Goal: Transaction & Acquisition: Download file/media

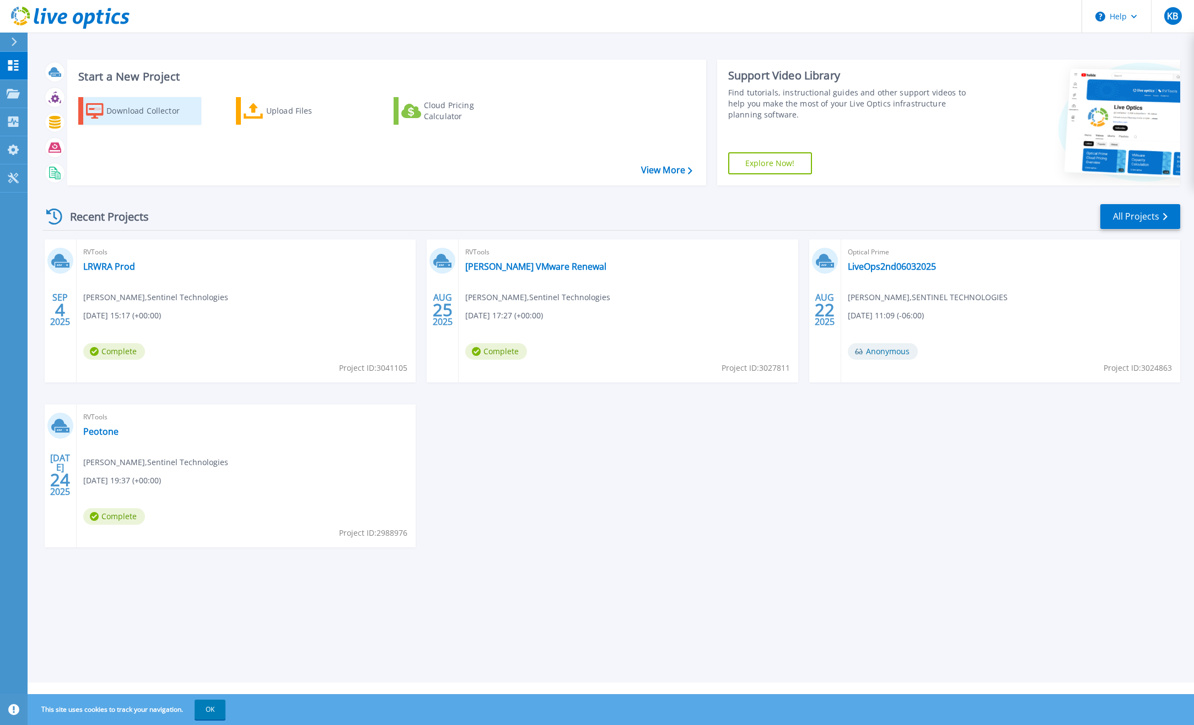
click at [117, 119] on div "Download Collector" at bounding box center [150, 111] width 88 height 22
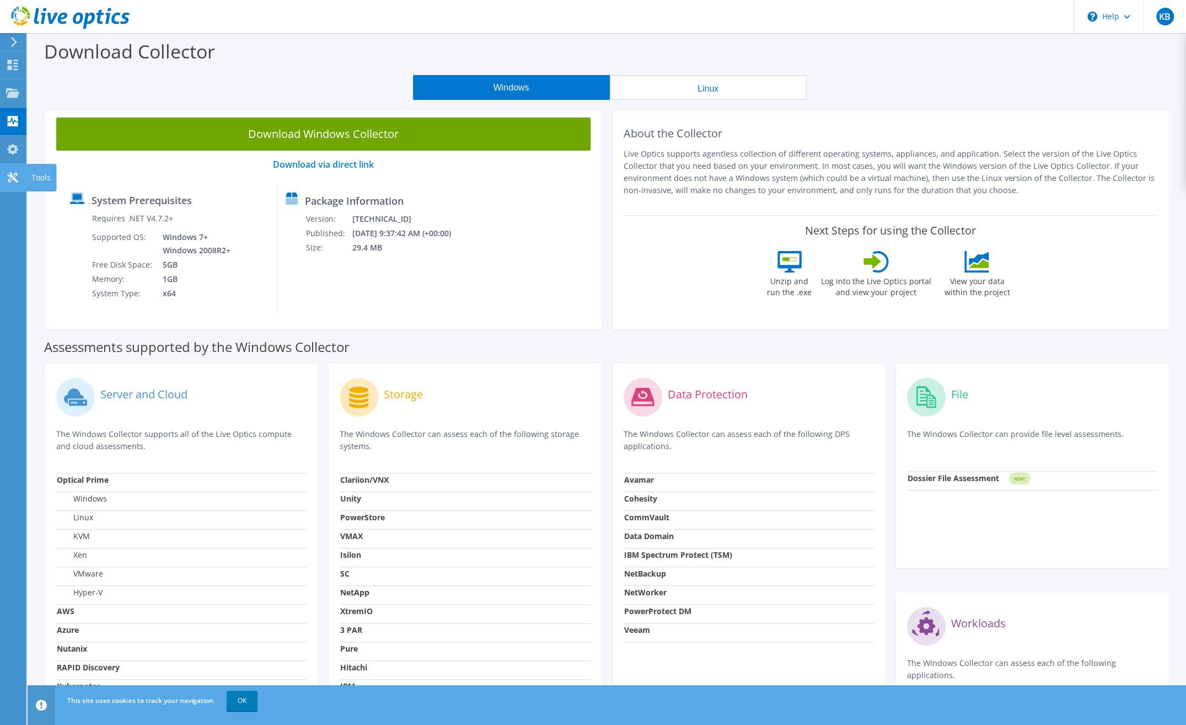
click at [14, 184] on div at bounding box center [12, 179] width 13 height 12
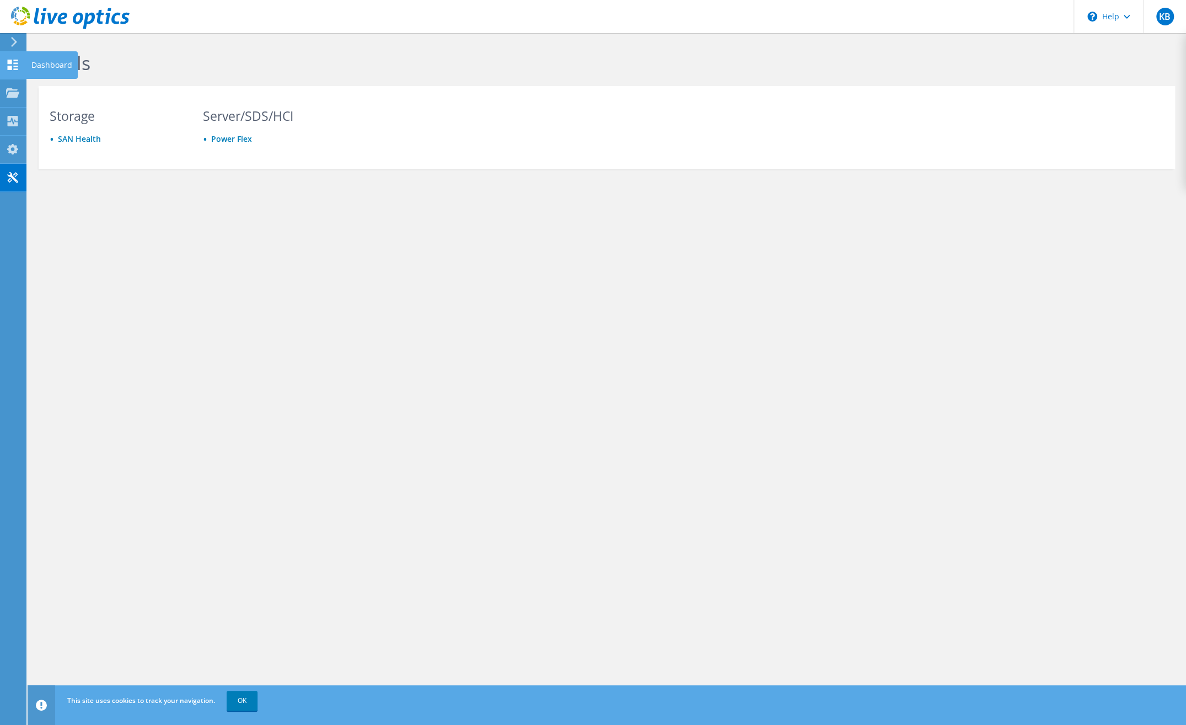
click at [12, 64] on icon at bounding box center [12, 65] width 13 height 10
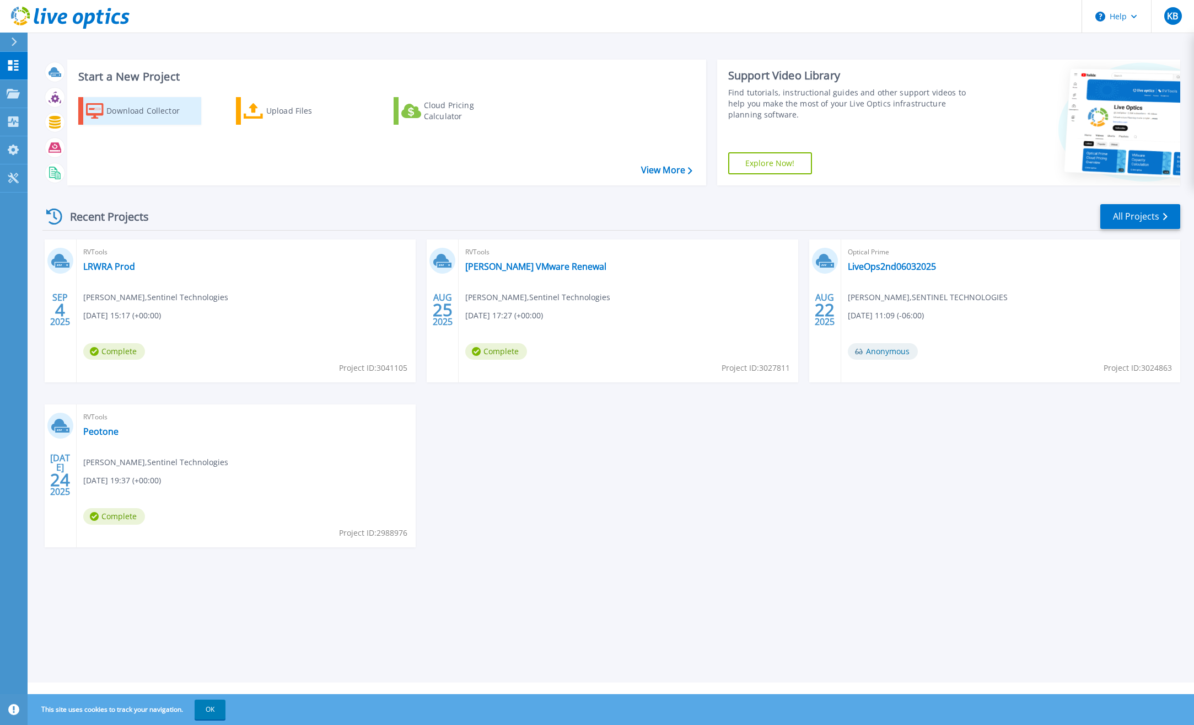
click at [133, 103] on div "Download Collector" at bounding box center [150, 111] width 88 height 22
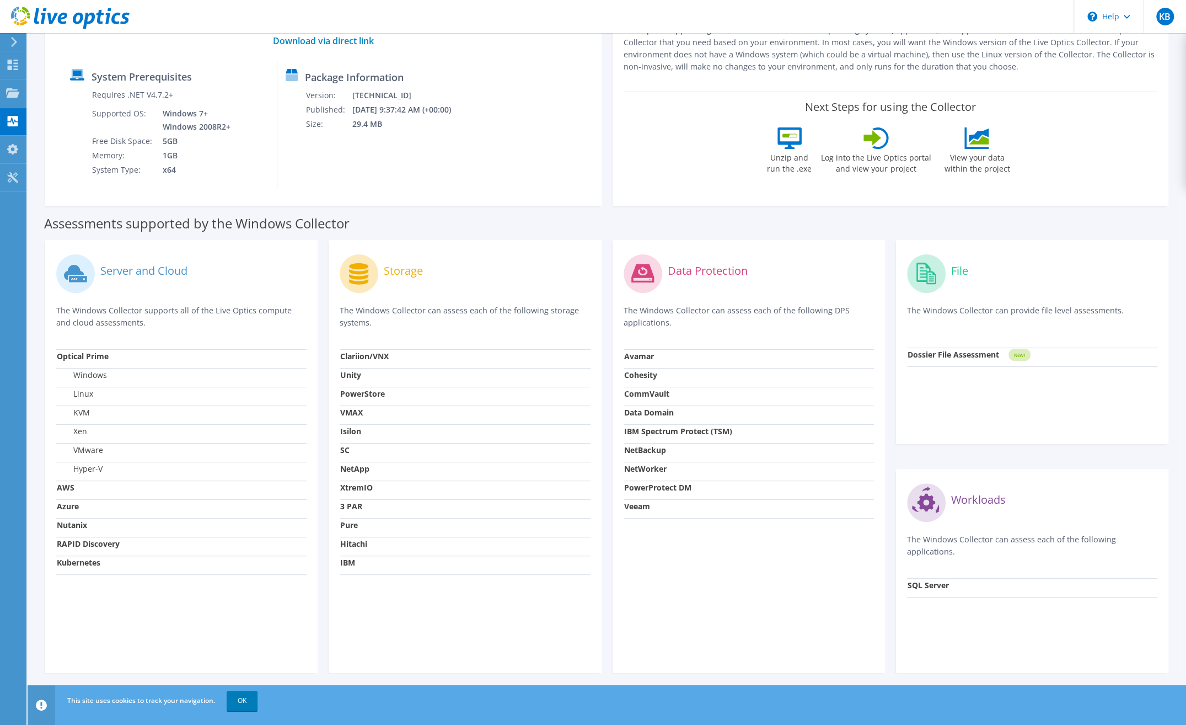
scroll to position [128, 0]
